Goal: Information Seeking & Learning: Learn about a topic

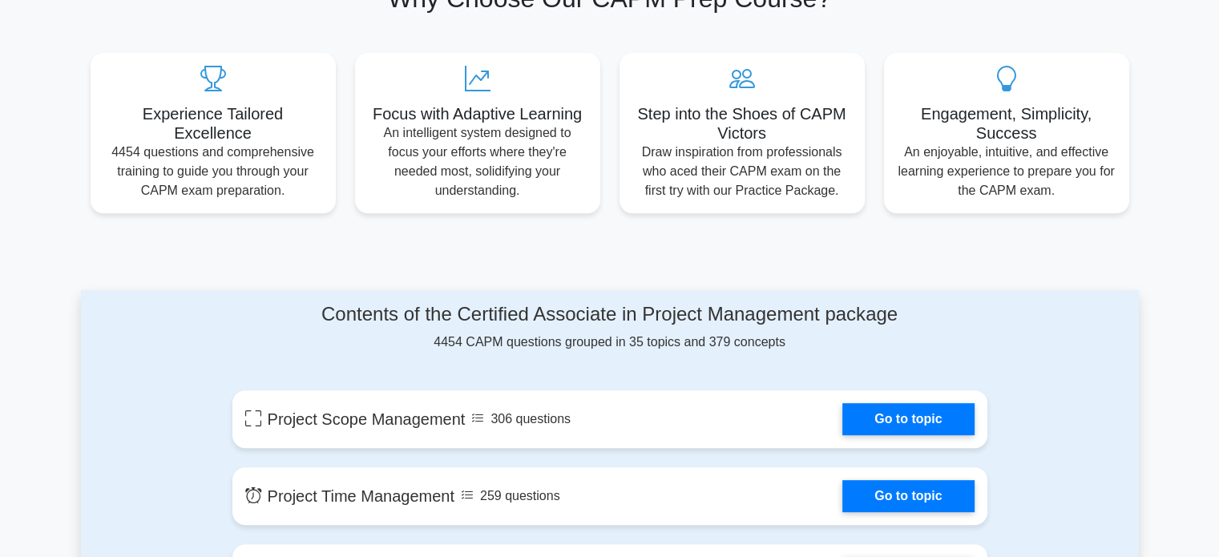
scroll to position [580, 0]
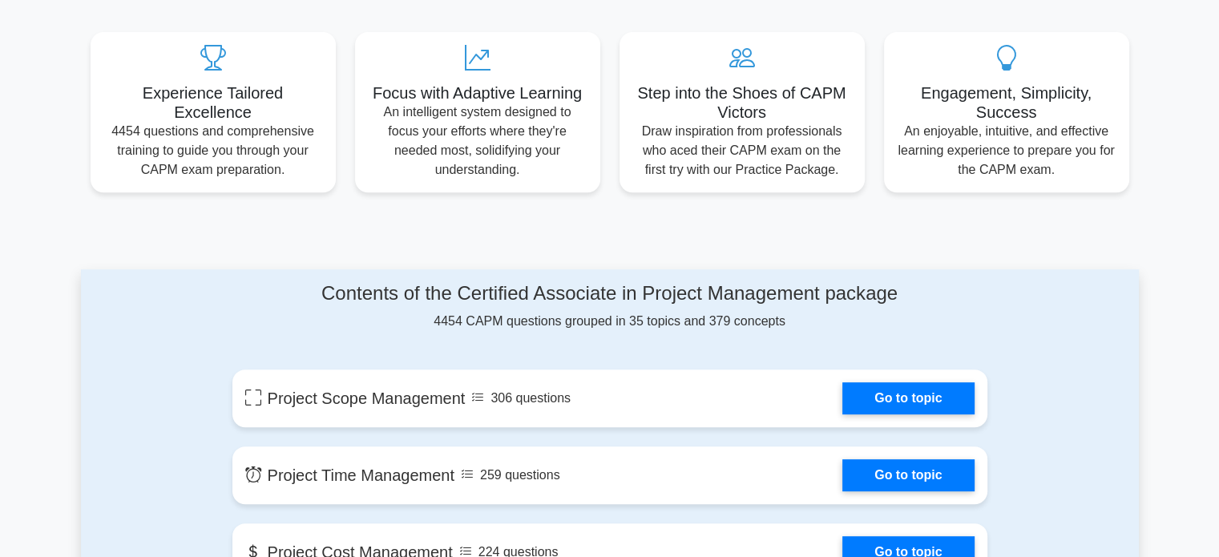
drag, startPoint x: 1228, startPoint y: 38, endPoint x: 1212, endPoint y: 93, distance: 56.8
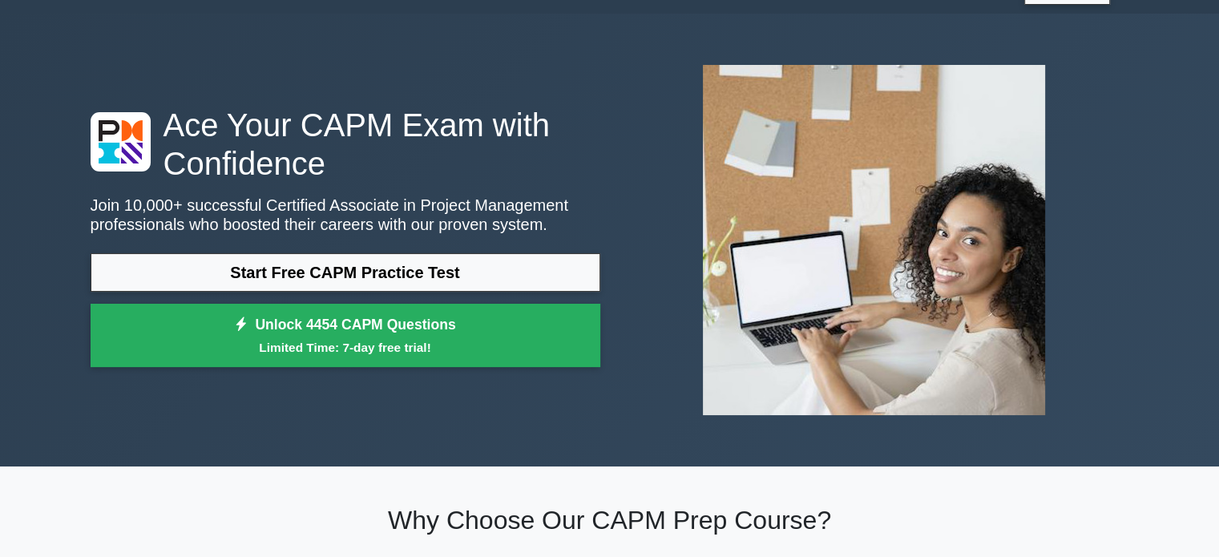
scroll to position [24, 0]
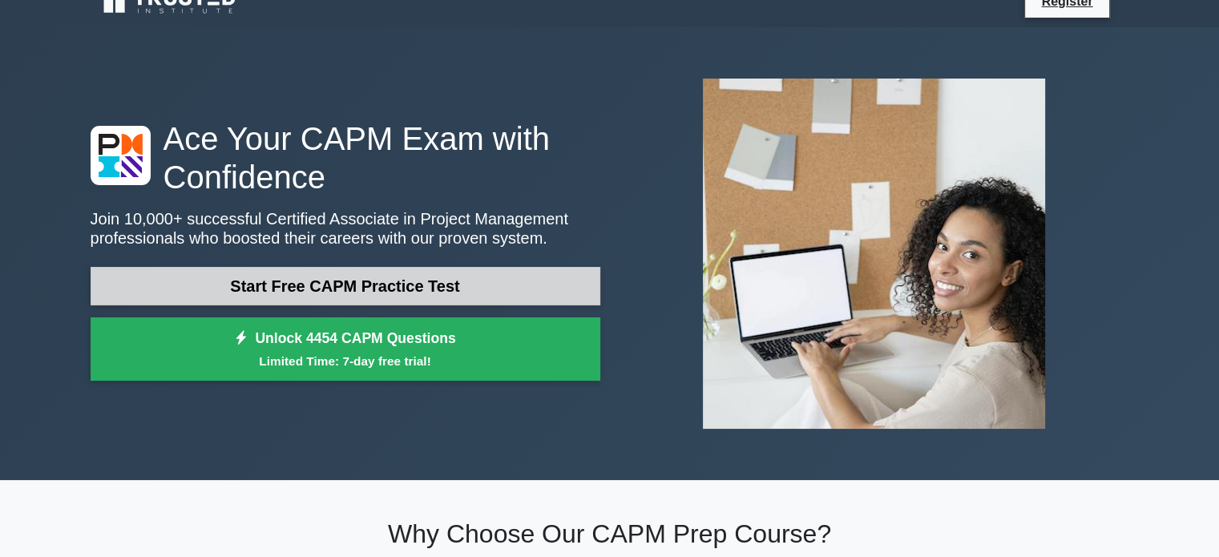
click at [369, 291] on link "Start Free CAPM Practice Test" at bounding box center [346, 286] width 510 height 38
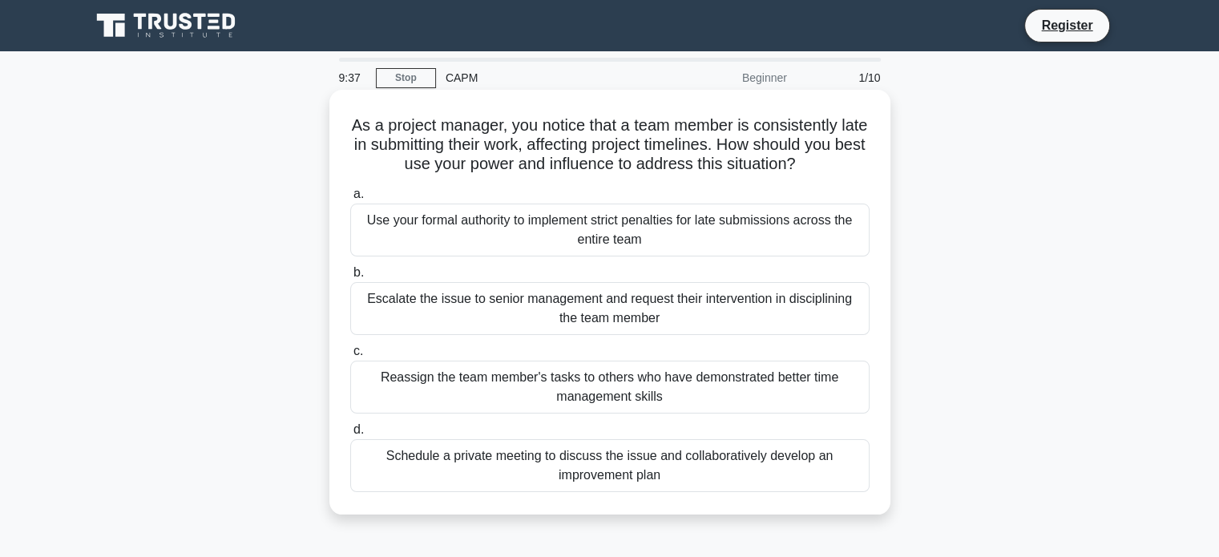
click at [484, 474] on div "Schedule a private meeting to discuss the issue and collaboratively develop an …" at bounding box center [609, 465] width 519 height 53
click at [350, 435] on input "d. Schedule a private meeting to discuss the issue and collaboratively develop …" at bounding box center [350, 430] width 0 height 10
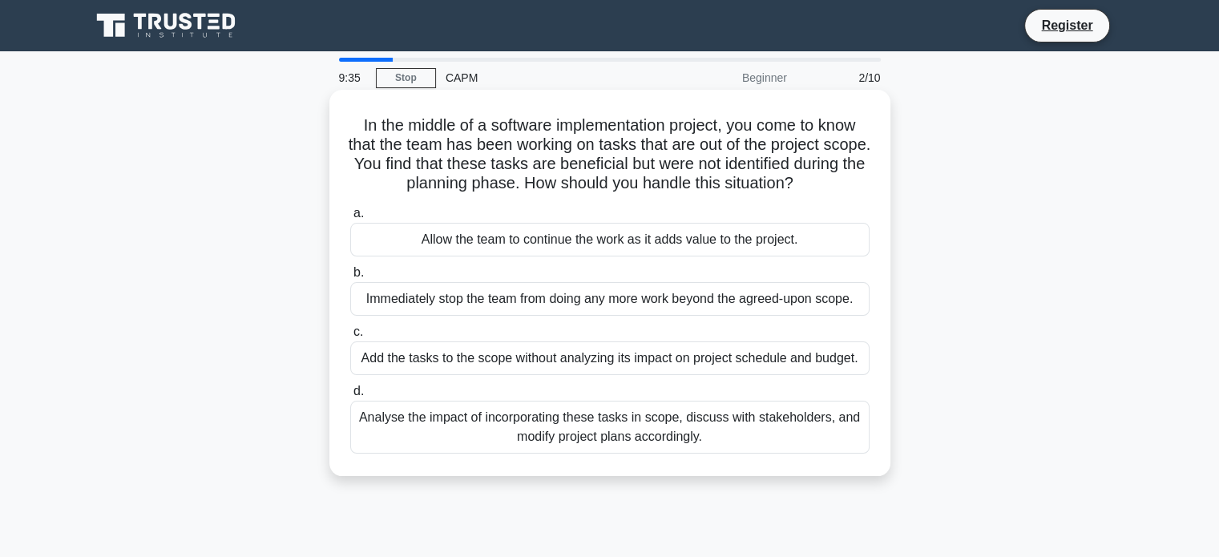
click at [578, 439] on div "Analyse the impact of incorporating these tasks in scope, discuss with stakehol…" at bounding box center [609, 427] width 519 height 53
click at [350, 397] on input "d. Analyse the impact of incorporating these tasks in scope, discuss with stake…" at bounding box center [350, 391] width 0 height 10
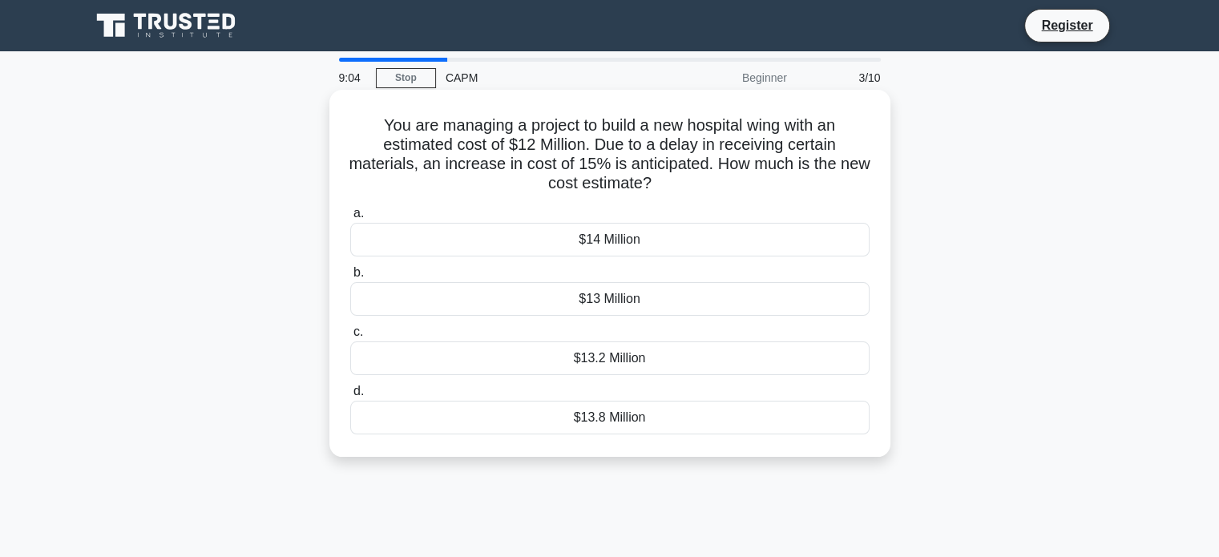
click at [608, 420] on div "$13.8 Million" at bounding box center [609, 418] width 519 height 34
click at [350, 397] on input "d. $13.8 Million" at bounding box center [350, 391] width 0 height 10
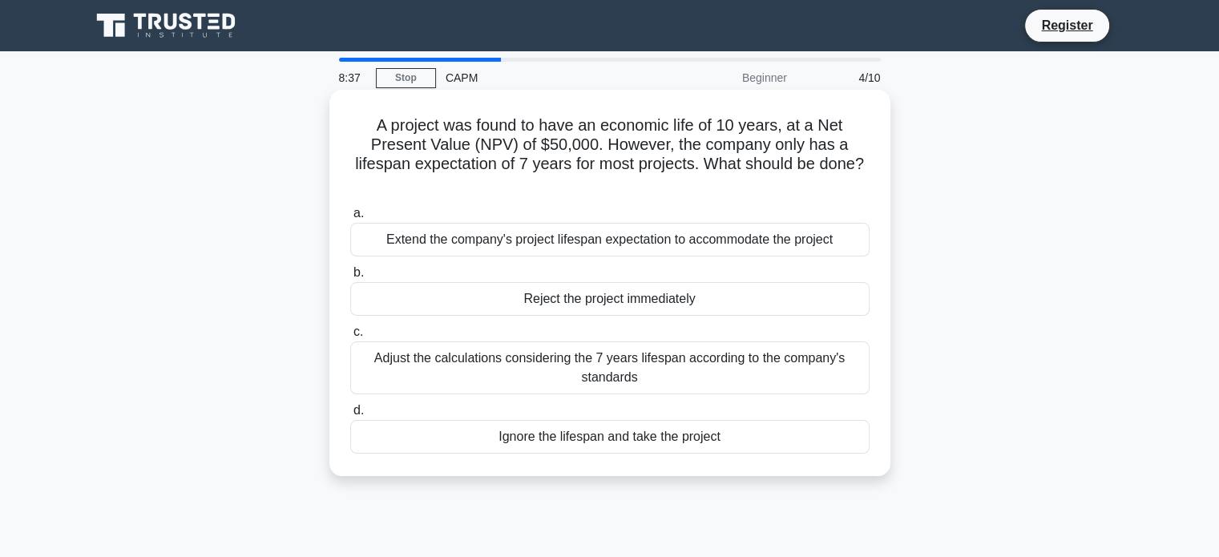
click at [609, 241] on div "Extend the company's project lifespan expectation to accommodate the project" at bounding box center [609, 240] width 519 height 34
click at [350, 219] on input "a. Extend the company's project lifespan expectation to accommodate the project" at bounding box center [350, 213] width 0 height 10
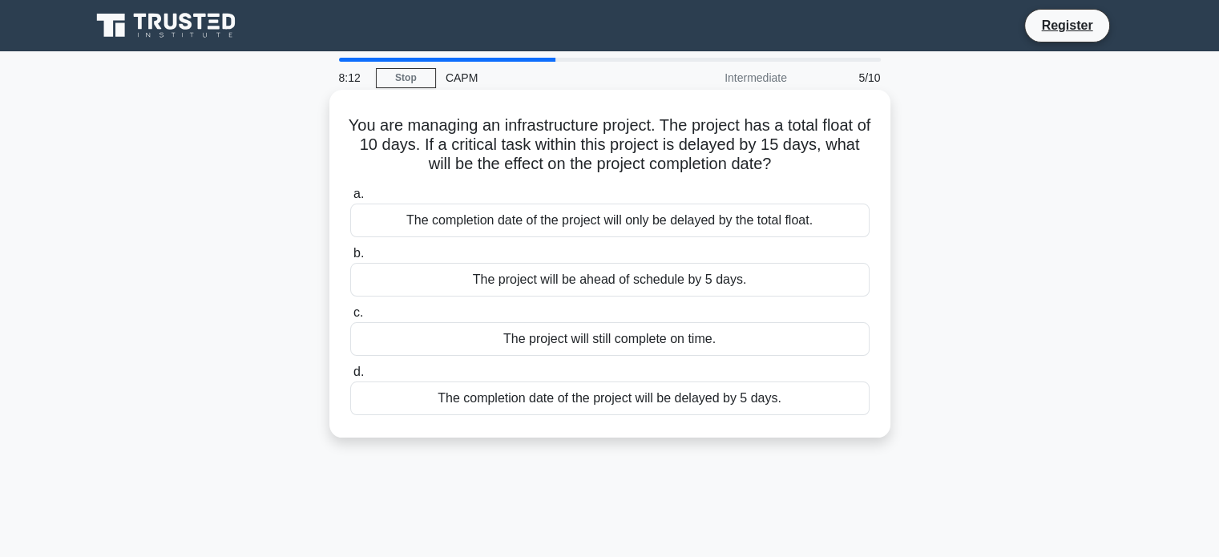
click at [609, 393] on div "The completion date of the project will be delayed by 5 days." at bounding box center [609, 398] width 519 height 34
click at [350, 377] on input "d. The completion date of the project will be delayed by 5 days." at bounding box center [350, 372] width 0 height 10
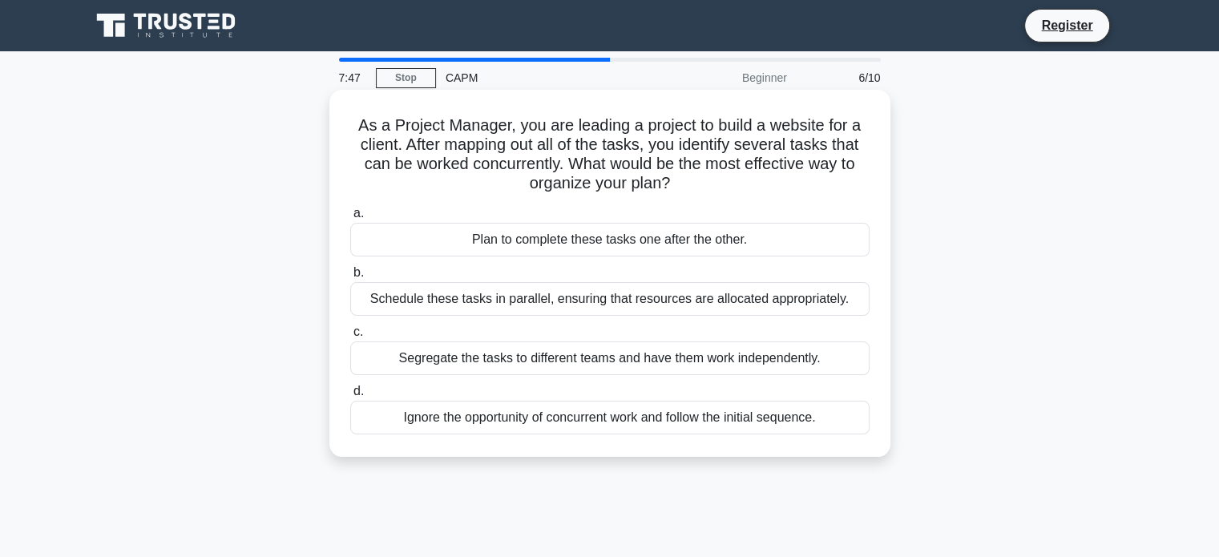
click at [592, 361] on div "Segregate the tasks to different teams and have them work independently." at bounding box center [609, 358] width 519 height 34
click at [350, 337] on input "c. Segregate the tasks to different teams and have them work independently." at bounding box center [350, 332] width 0 height 10
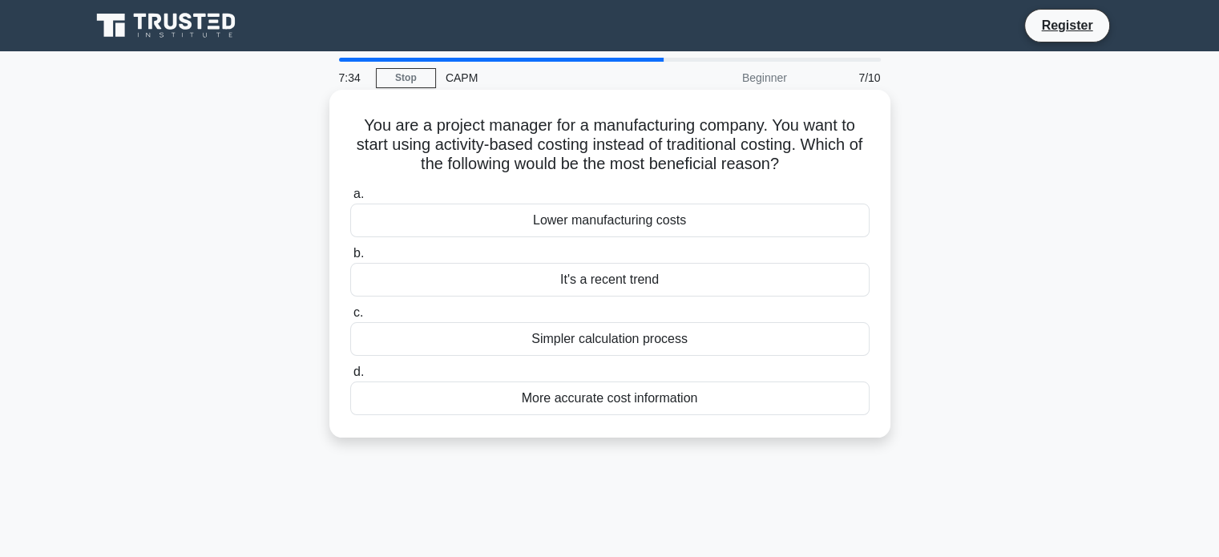
click at [596, 403] on div "More accurate cost information" at bounding box center [609, 398] width 519 height 34
click at [350, 377] on input "d. More accurate cost information" at bounding box center [350, 372] width 0 height 10
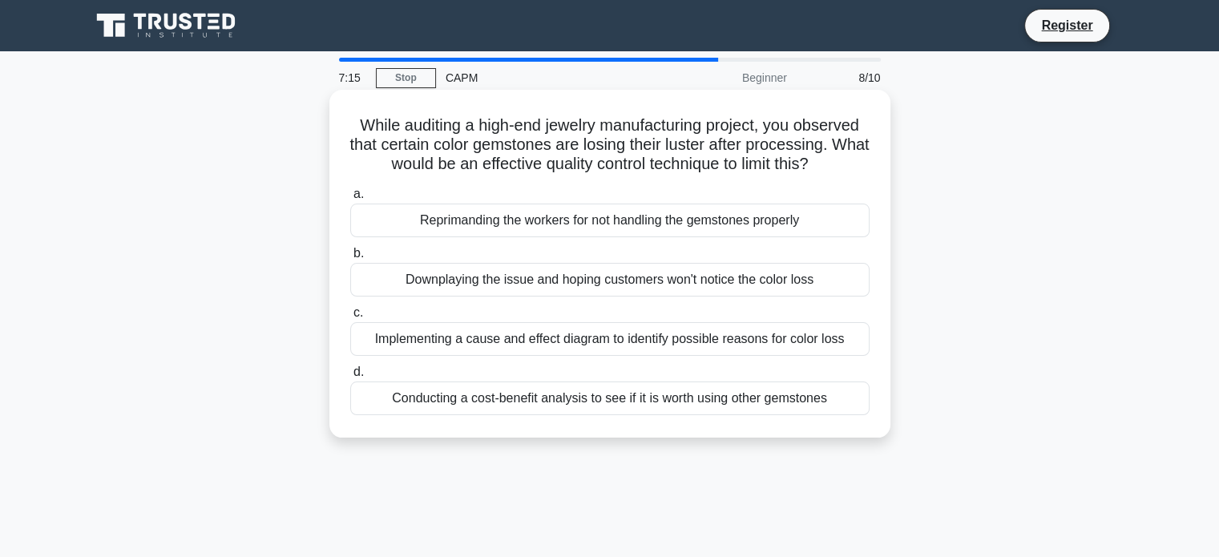
click at [583, 349] on div "Implementing a cause and effect diagram to identify possible reasons for color …" at bounding box center [609, 339] width 519 height 34
click at [350, 318] on input "c. Implementing a cause and effect diagram to identify possible reasons for col…" at bounding box center [350, 313] width 0 height 10
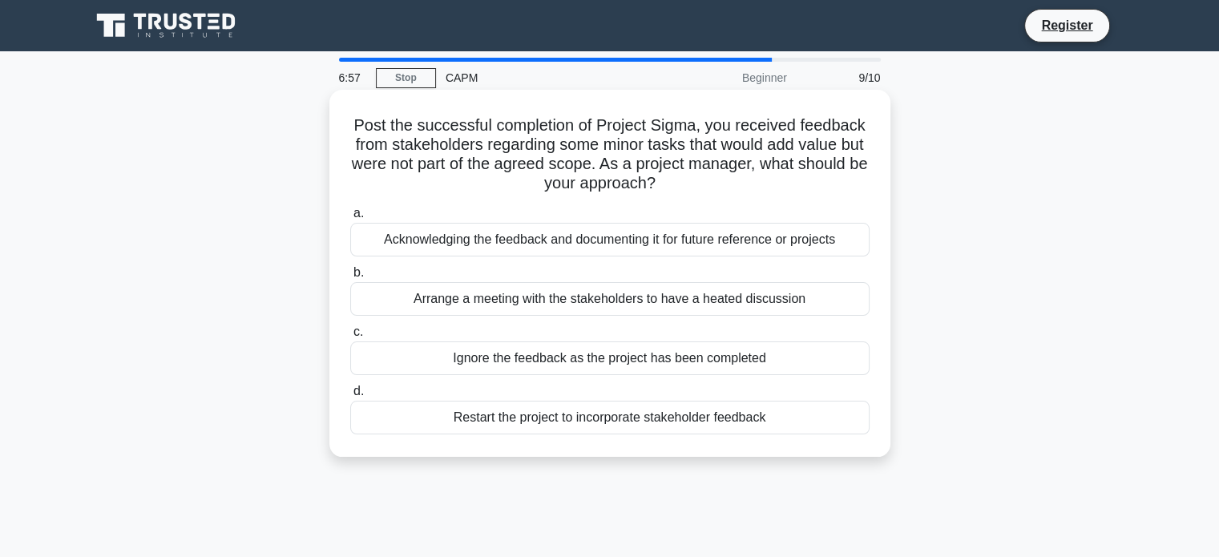
click at [579, 244] on div "Acknowledging the feedback and documenting it for future reference or projects" at bounding box center [609, 240] width 519 height 34
click at [350, 219] on input "a. Acknowledging the feedback and documenting it for future reference or projec…" at bounding box center [350, 213] width 0 height 10
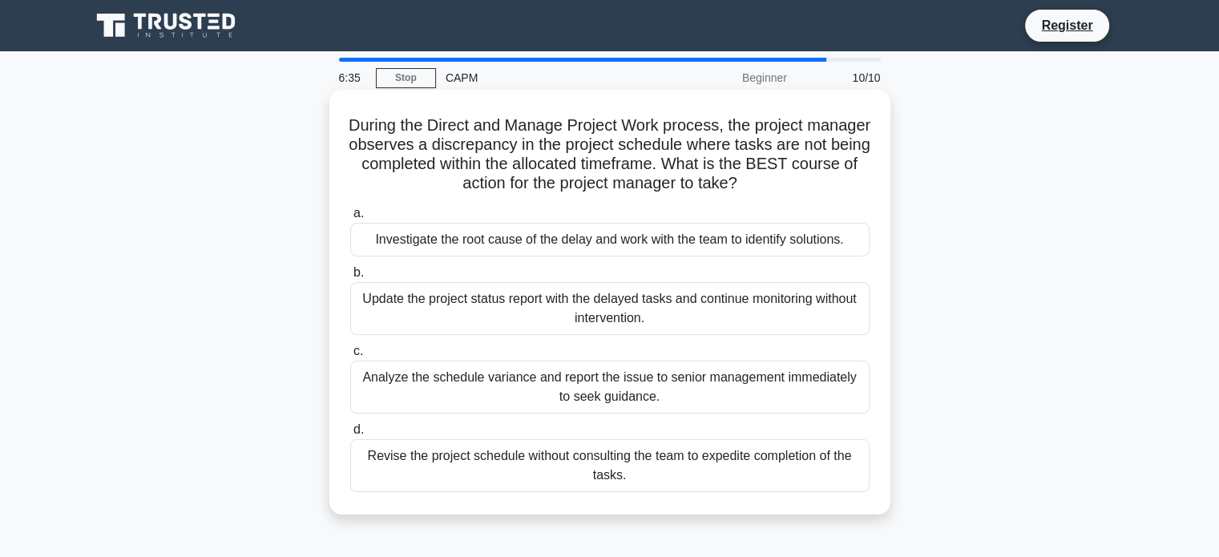
click at [531, 246] on div "Investigate the root cause of the delay and work with the team to identify solu…" at bounding box center [609, 240] width 519 height 34
click at [350, 219] on input "a. Investigate the root cause of the delay and work with the team to identify s…" at bounding box center [350, 213] width 0 height 10
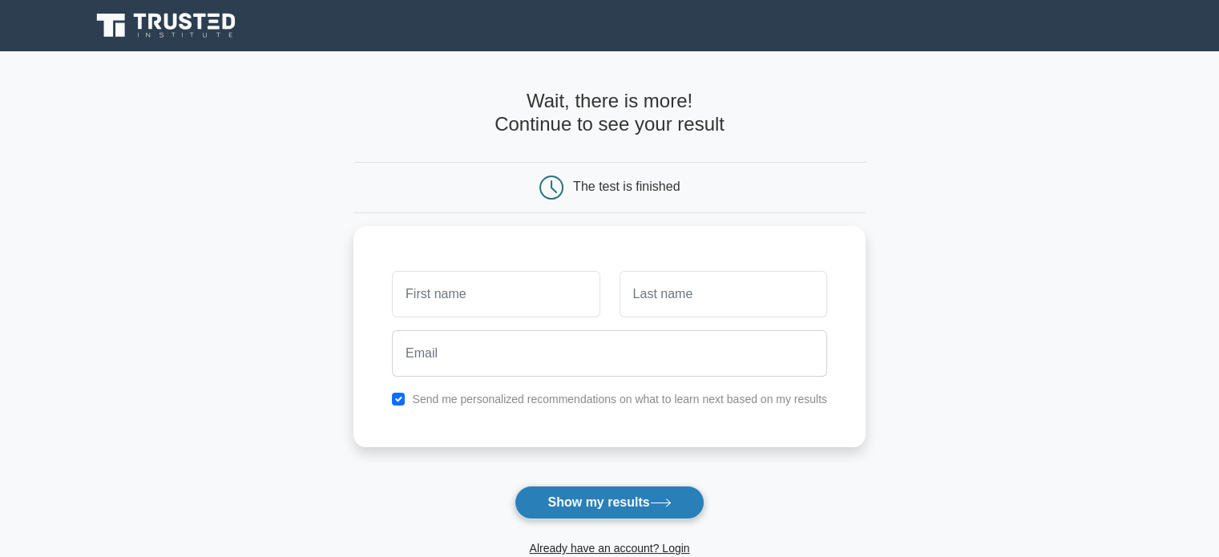
click at [583, 496] on button "Show my results" at bounding box center [608, 503] width 189 height 34
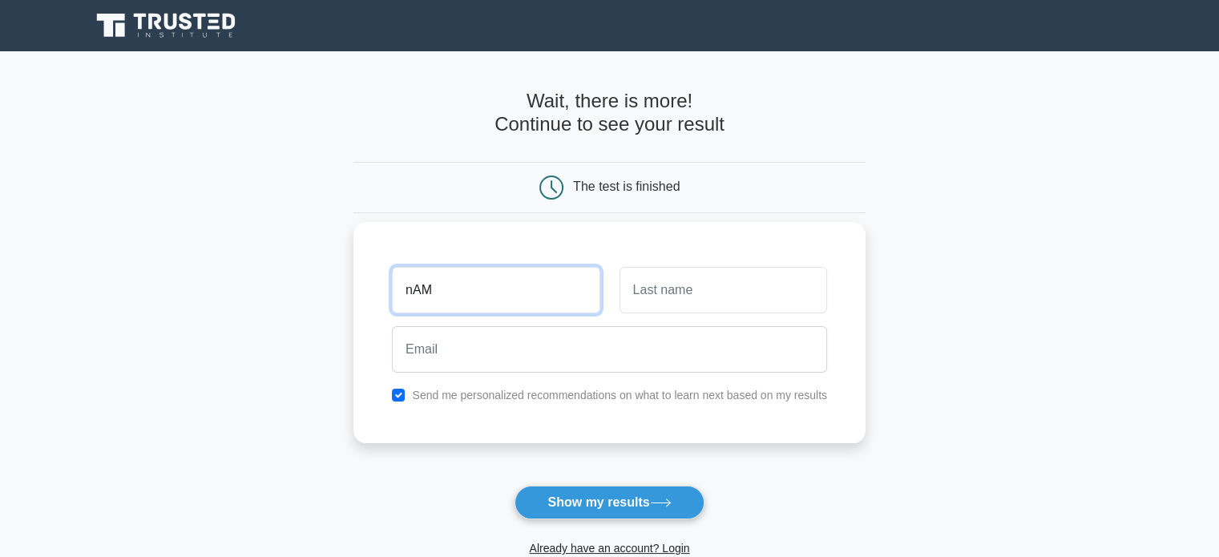
type input "[DEMOGRAPHIC_DATA]"
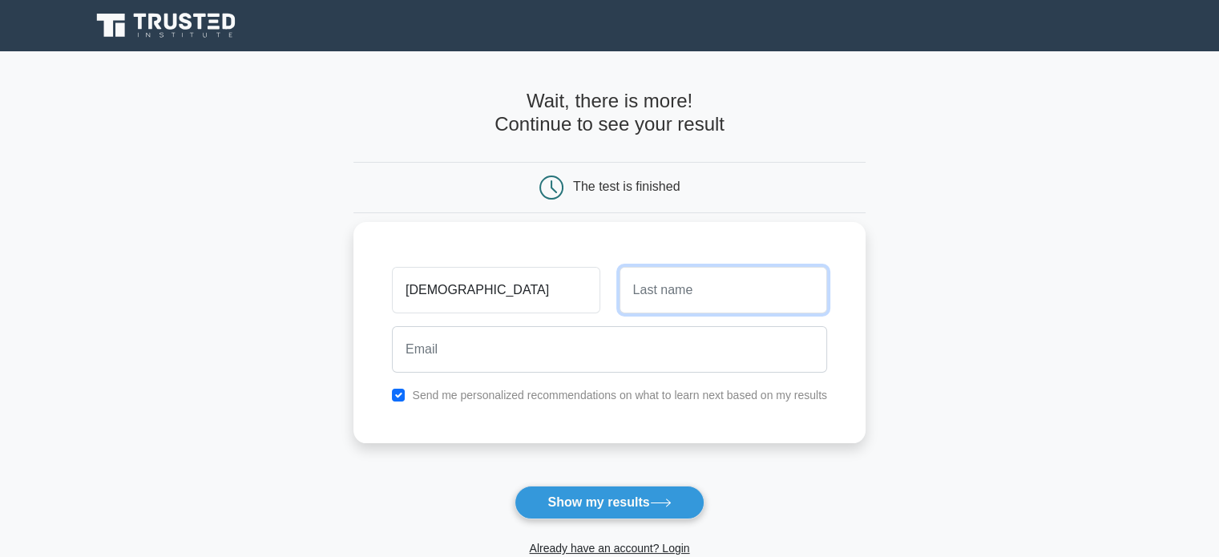
click at [661, 297] on input "text" at bounding box center [723, 290] width 208 height 46
type input "Mulikelela"
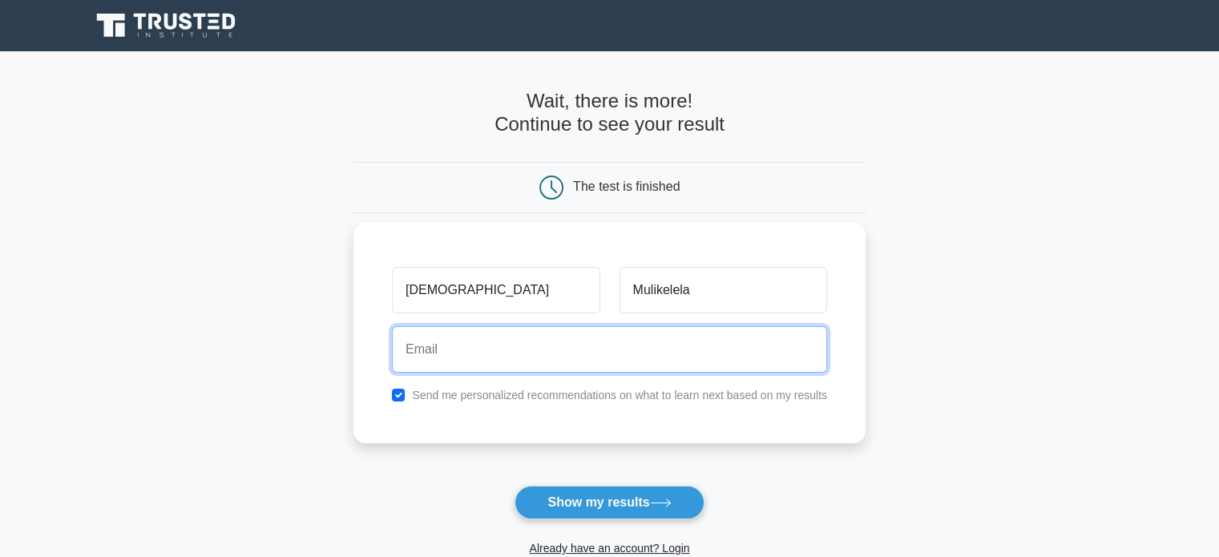
click at [680, 353] on input "email" at bounding box center [609, 349] width 435 height 46
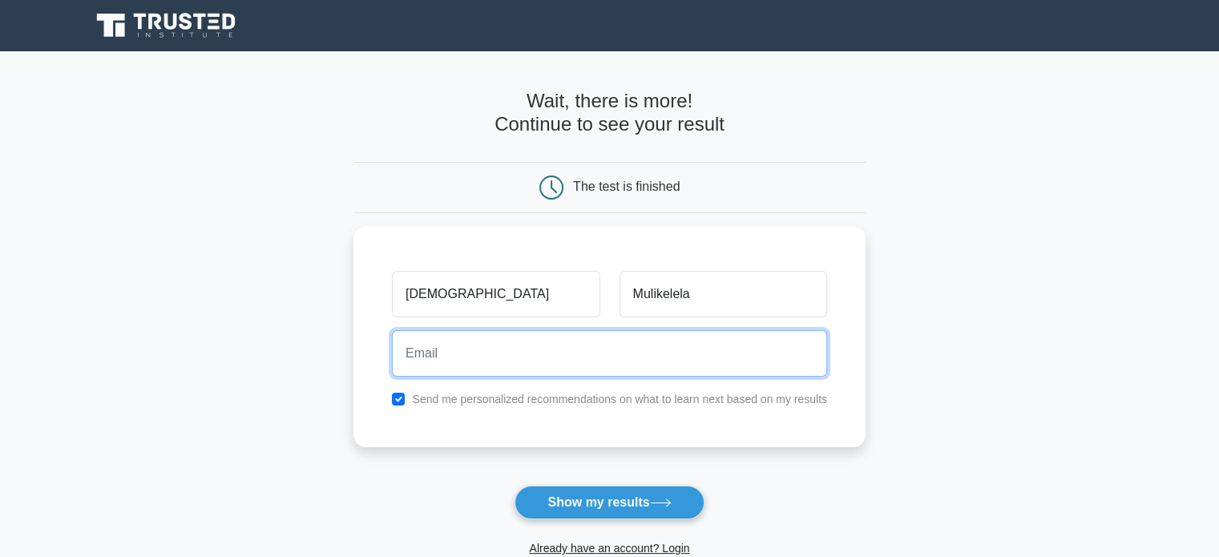
type input "[EMAIL_ADDRESS][DOMAIN_NAME]"
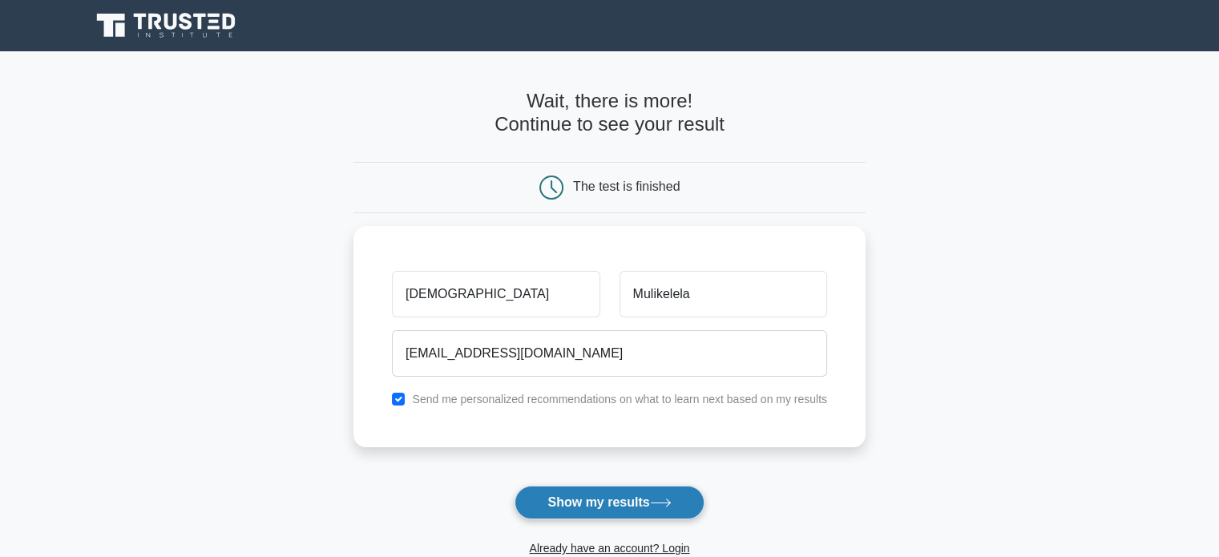
click at [592, 486] on button "Show my results" at bounding box center [608, 503] width 189 height 34
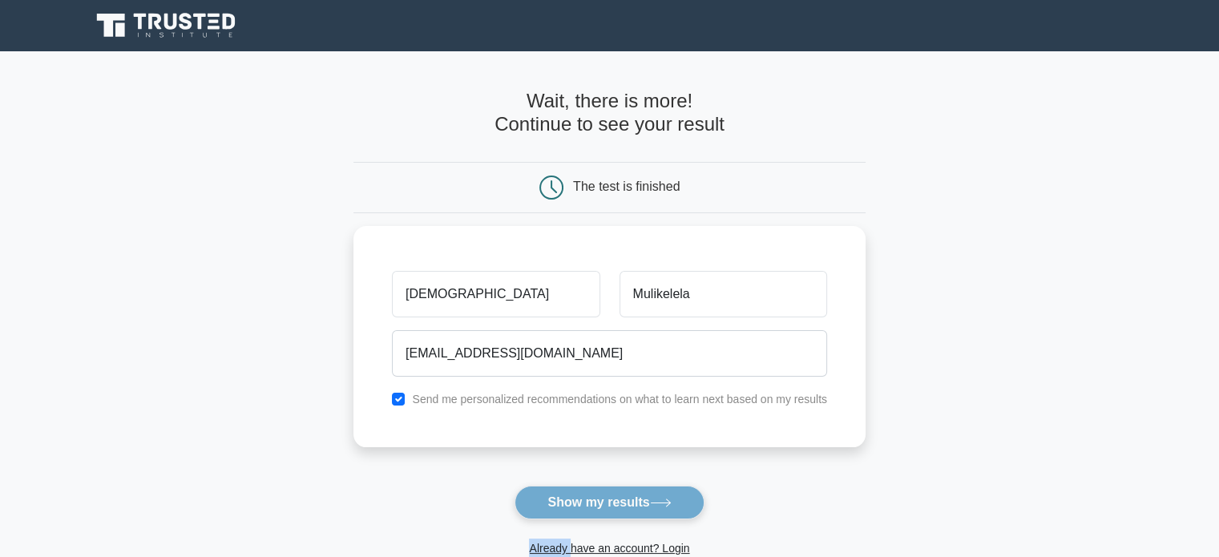
click at [592, 486] on form "Wait, there is more! Continue to see your result The test is finished [GEOGRAPH…" at bounding box center [609, 340] width 512 height 500
click at [594, 493] on form "Wait, there is more! Continue to see your result The test is finished [GEOGRAPH…" at bounding box center [609, 340] width 512 height 500
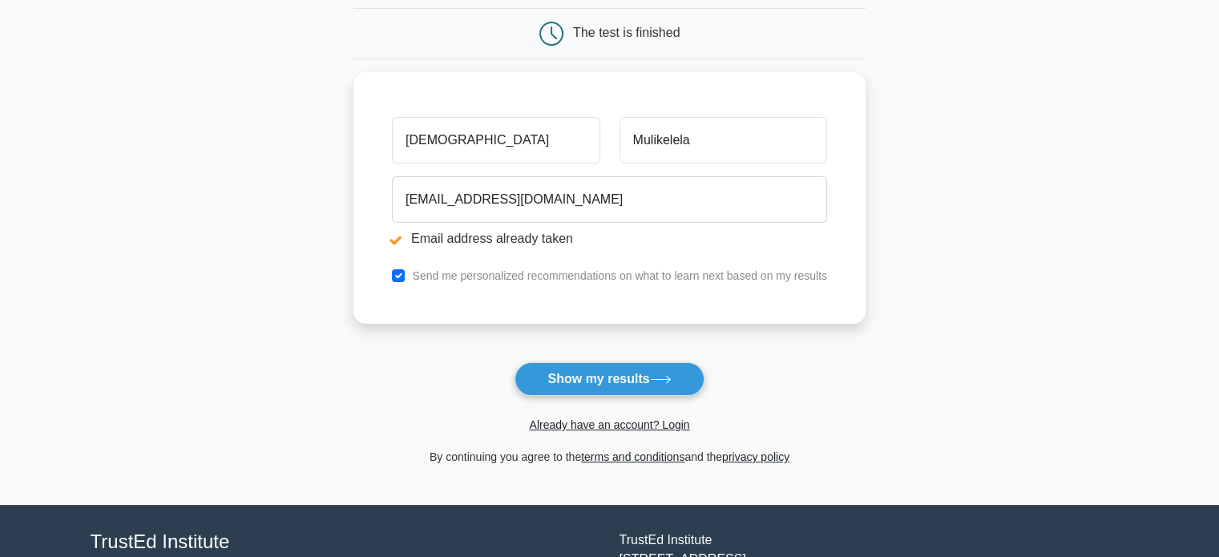
scroll to position [221, 0]
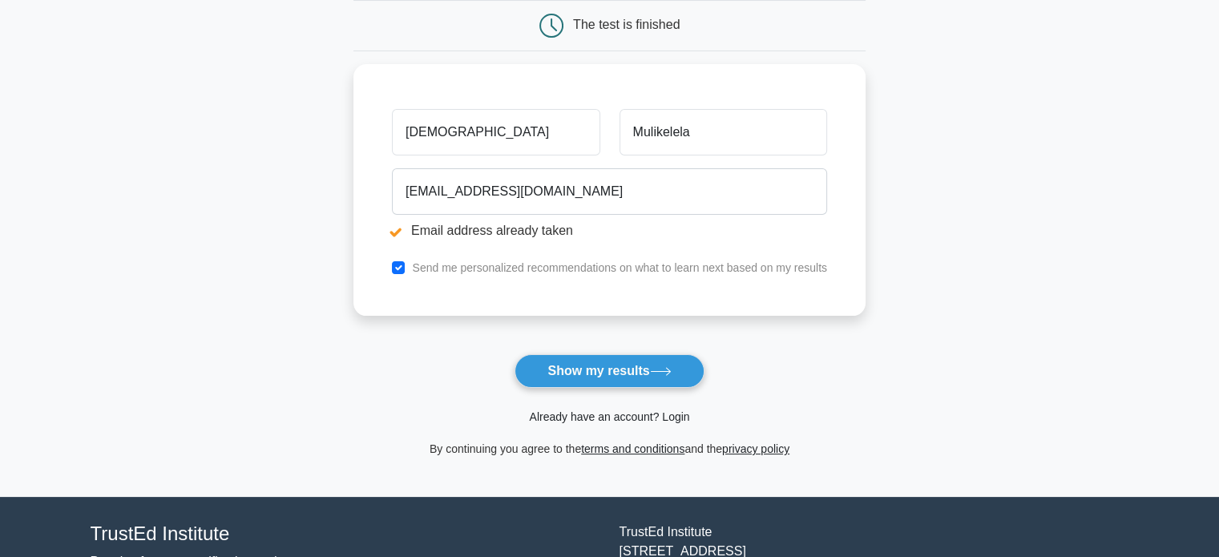
click at [660, 411] on link "Already have an account? Login" at bounding box center [609, 416] width 160 height 13
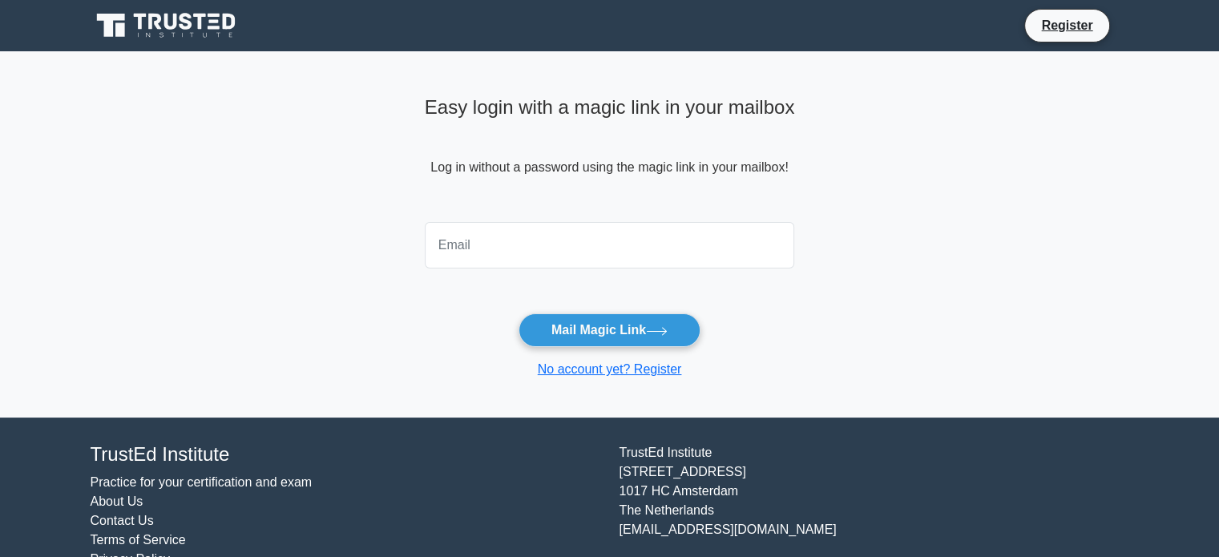
click at [622, 240] on input "email" at bounding box center [610, 245] width 370 height 46
type input "[EMAIL_ADDRESS][DOMAIN_NAME]"
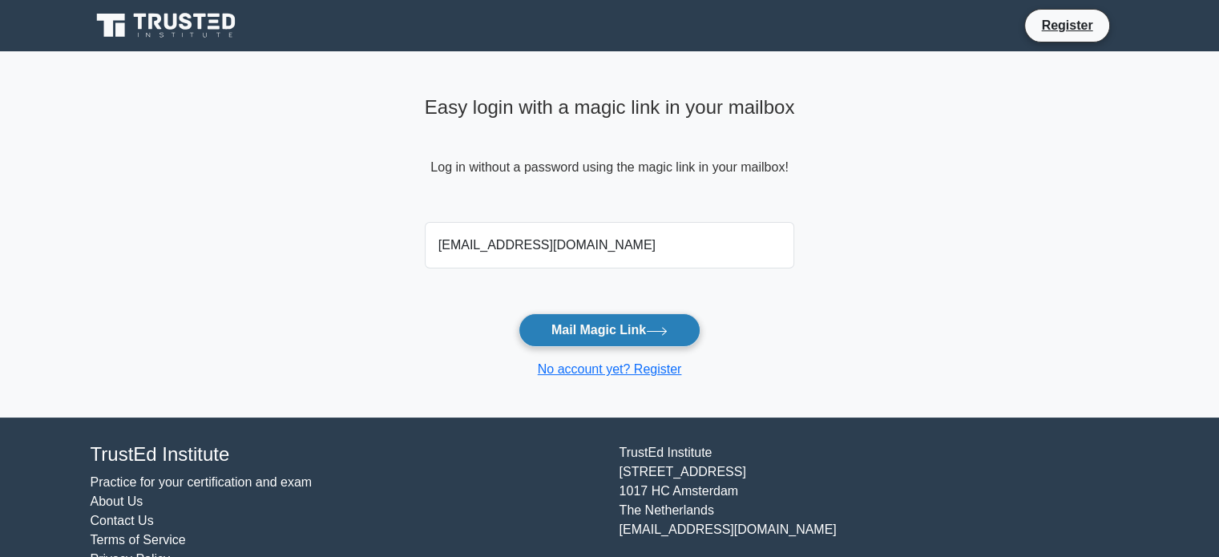
click at [619, 333] on button "Mail Magic Link" at bounding box center [609, 330] width 182 height 34
